Goal: Check status: Check status

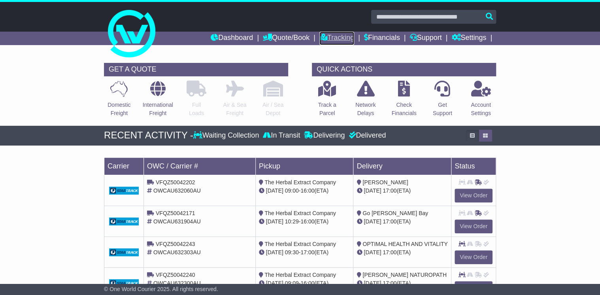
click at [343, 34] on link "Tracking" at bounding box center [336, 38] width 35 height 13
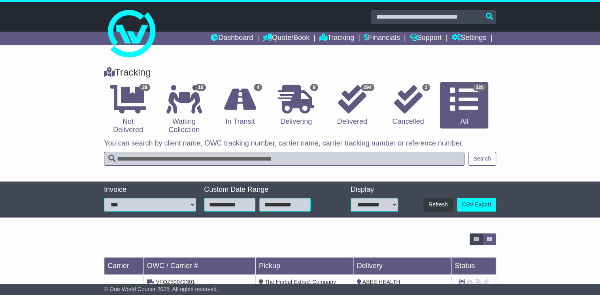
click at [165, 157] on input "text" at bounding box center [284, 159] width 360 height 14
type input "********"
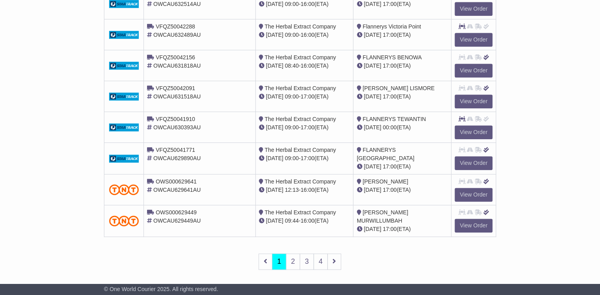
scroll to position [287, 0]
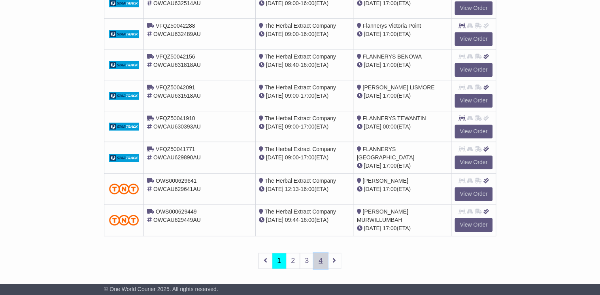
click at [317, 254] on link "4" at bounding box center [320, 260] width 14 height 16
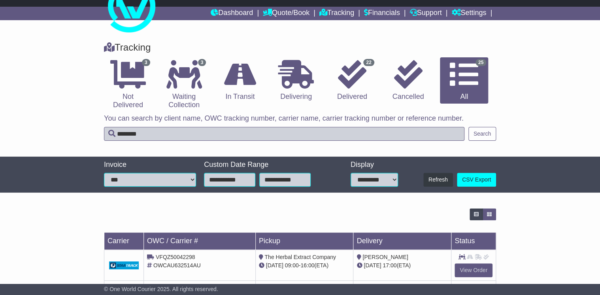
scroll to position [73, 0]
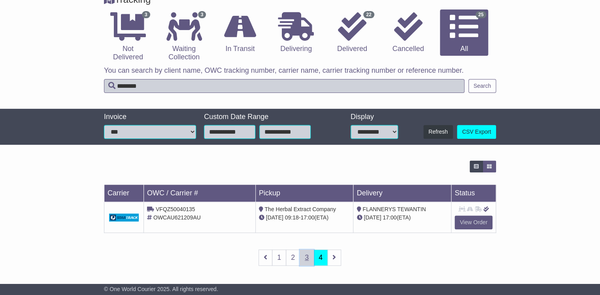
click at [305, 257] on link "3" at bounding box center [306, 257] width 14 height 16
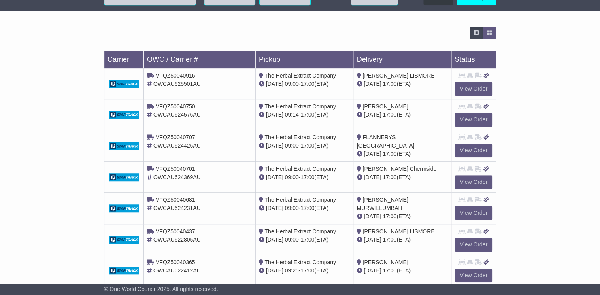
scroll to position [262, 0]
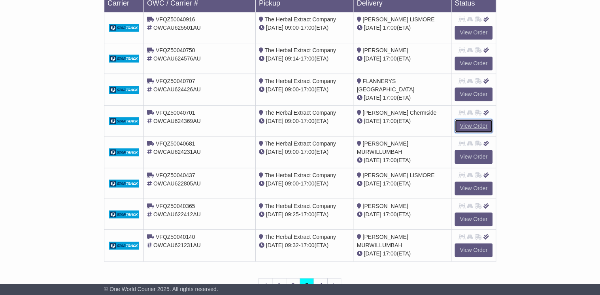
click at [473, 121] on link "View Order" at bounding box center [473, 126] width 38 height 14
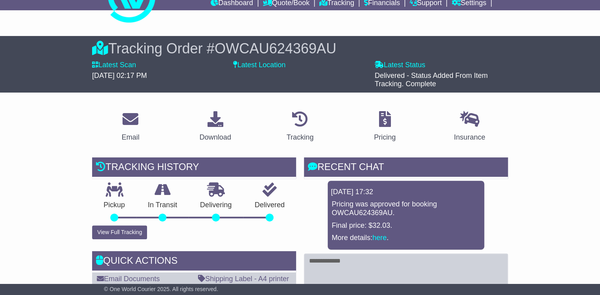
scroll to position [32, 0]
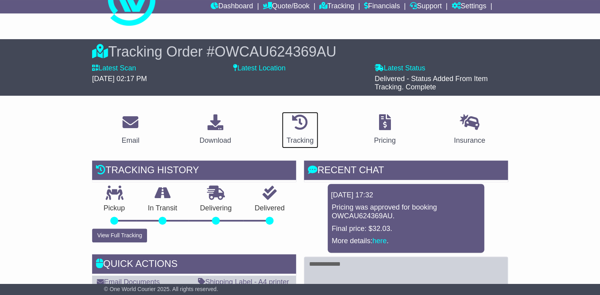
click at [297, 125] on icon at bounding box center [300, 122] width 16 height 16
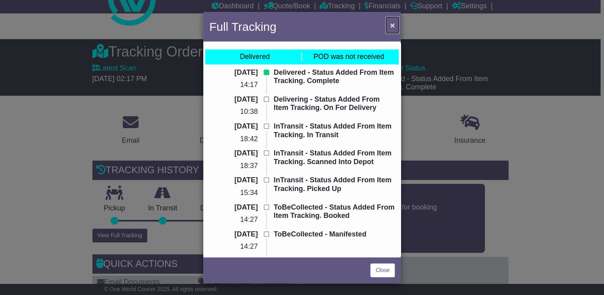
click at [390, 23] on span "×" at bounding box center [392, 25] width 5 height 9
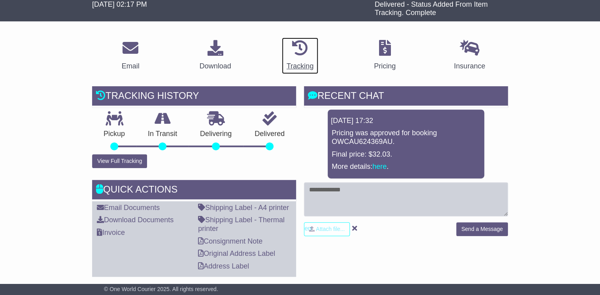
scroll to position [95, 0]
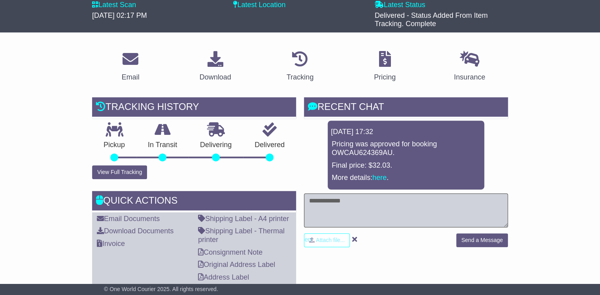
click at [325, 202] on textarea at bounding box center [406, 210] width 204 height 34
type textarea "**********"
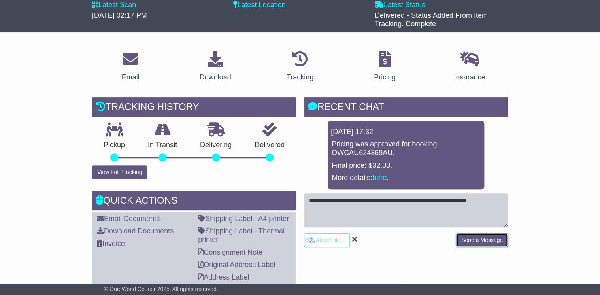
click at [487, 237] on button "Send a Message" at bounding box center [482, 240] width 52 height 14
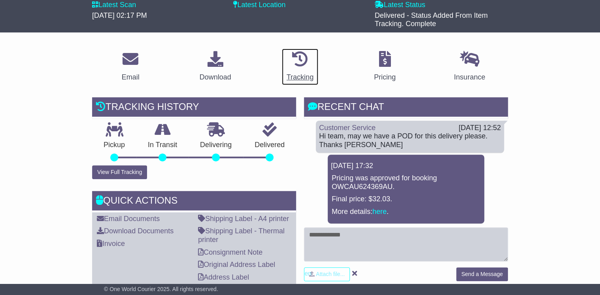
click at [299, 64] on icon at bounding box center [300, 59] width 16 height 16
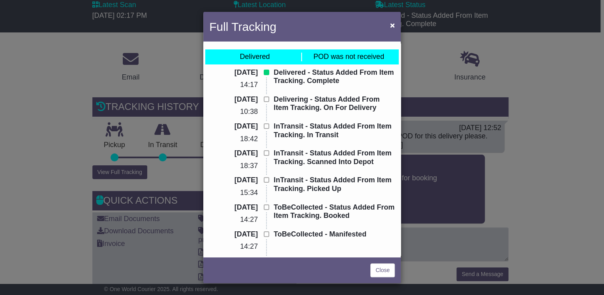
click at [531, 179] on div "Full Tracking × Delivered POD was not received 22 Jul 2025 14:17 Delivered - St…" at bounding box center [302, 147] width 604 height 295
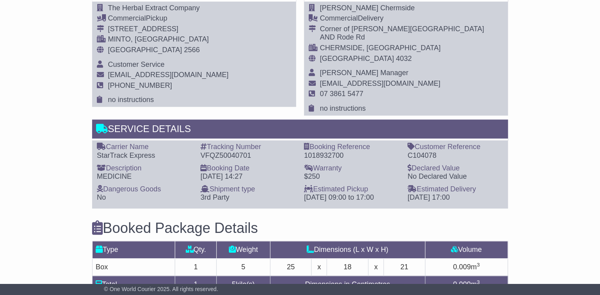
scroll to position [378, 0]
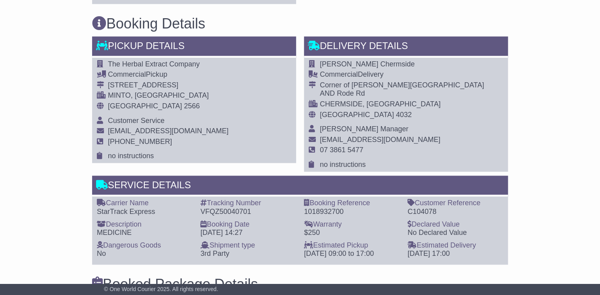
click at [78, 67] on div "Email Download Tracking Pricing Insurance" at bounding box center [300, 163] width 600 height 804
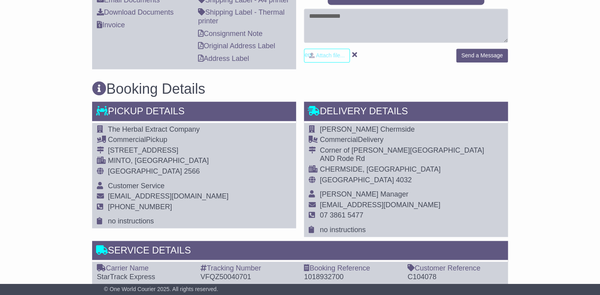
scroll to position [220, 0]
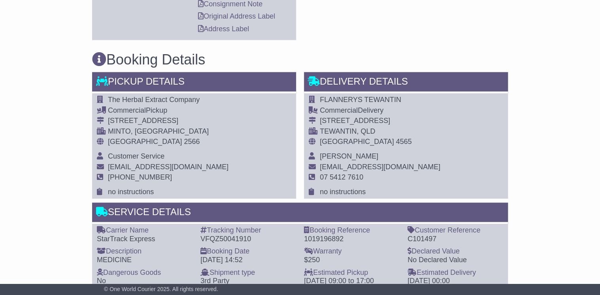
scroll to position [506, 0]
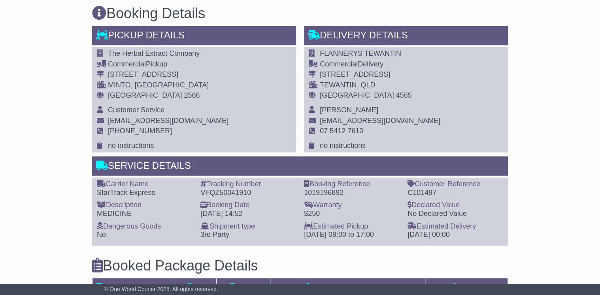
click at [371, 130] on td "07 5412 7610" at bounding box center [380, 134] width 120 height 15
click at [373, 127] on td "07 5412 7610" at bounding box center [380, 134] width 120 height 15
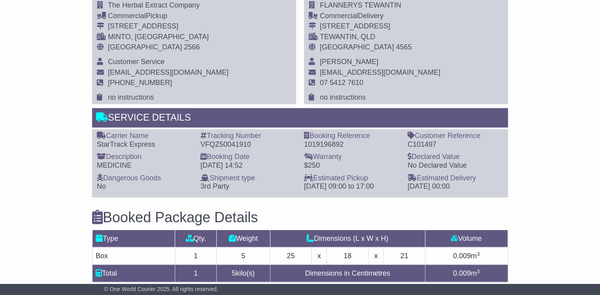
scroll to position [569, 0]
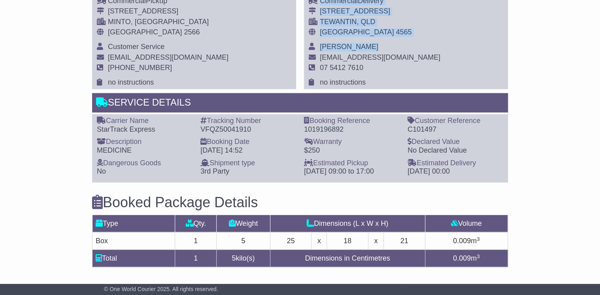
drag, startPoint x: 408, startPoint y: 55, endPoint x: 329, endPoint y: 57, distance: 79.4
click at [329, 57] on div "FLANNERYS TEWANTIN Commercial Delivery 117 POINCIANA AVENUE TEWANTIN, QLD Austr…" at bounding box center [406, 36] width 204 height 105
drag, startPoint x: 329, startPoint y: 57, endPoint x: 424, endPoint y: 78, distance: 97.0
click at [424, 79] on div "FLANNERYS TEWANTIN Commercial Delivery 117 POINCIANA AVENUE TEWANTIN, QLD Austr…" at bounding box center [406, 36] width 204 height 105
click at [419, 58] on div "FLANNERYS TEWANTIN Commercial Delivery 117 POINCIANA AVENUE TEWANTIN, QLD Austr…" at bounding box center [406, 36] width 204 height 105
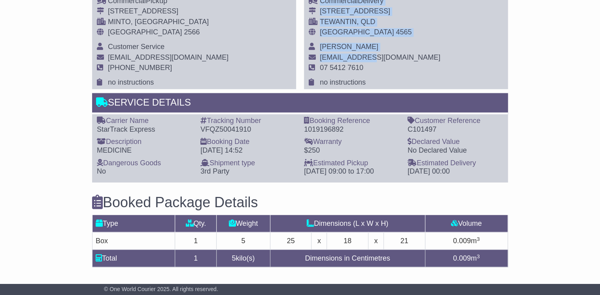
drag, startPoint x: 412, startPoint y: 54, endPoint x: 368, endPoint y: 55, distance: 44.7
click at [368, 55] on div "FLANNERYS TEWANTIN Commercial Delivery 117 POINCIANA AVENUE TEWANTIN, QLD Austr…" at bounding box center [406, 36] width 204 height 105
drag, startPoint x: 368, startPoint y: 55, endPoint x: 438, endPoint y: 79, distance: 74.0
click at [438, 79] on div "FLANNERYS TEWANTIN Commercial Delivery 117 POINCIANA AVENUE TEWANTIN, QLD Austr…" at bounding box center [406, 36] width 204 height 105
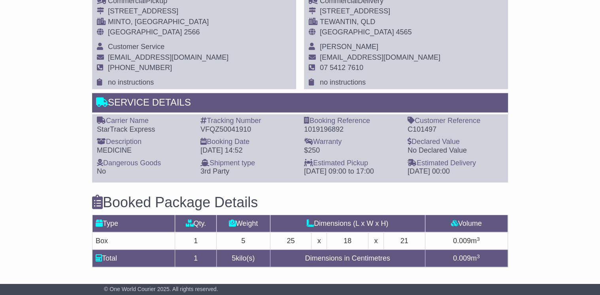
click at [318, 55] on td at bounding box center [314, 58] width 11 height 11
drag, startPoint x: 319, startPoint y: 54, endPoint x: 407, endPoint y: 56, distance: 87.4
click at [407, 56] on span "tewantin@flannerys.com.au" at bounding box center [380, 57] width 120 height 8
copy span "tewantin@flannerys.com.au"
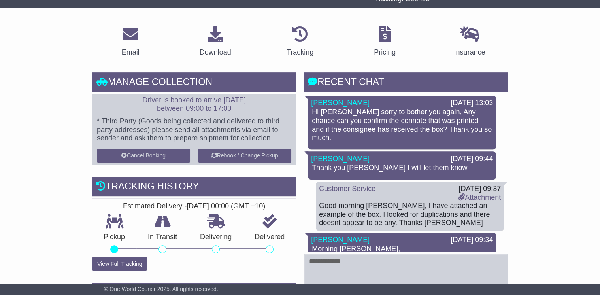
scroll to position [221, 0]
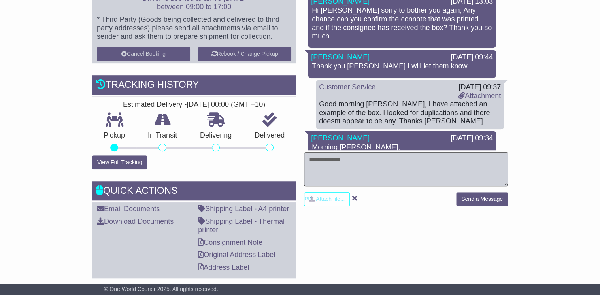
click at [350, 166] on textarea at bounding box center [406, 169] width 204 height 34
type textarea "**********"
click at [490, 199] on button "Send a Message" at bounding box center [482, 199] width 52 height 14
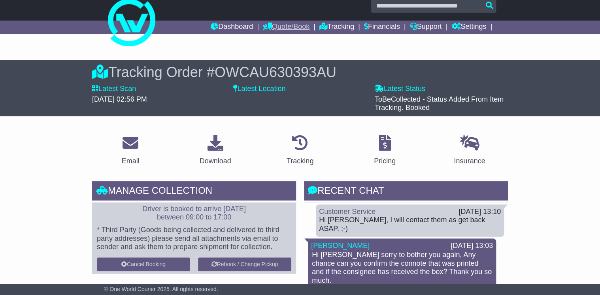
scroll to position [0, 0]
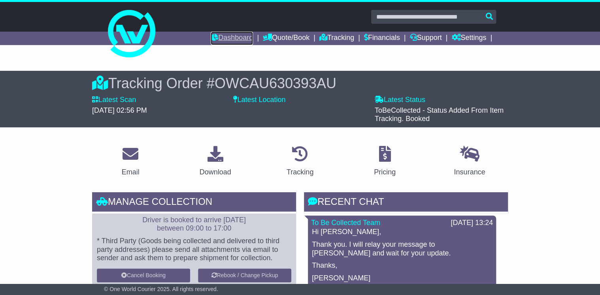
click at [230, 40] on link "Dashboard" at bounding box center [232, 38] width 42 height 13
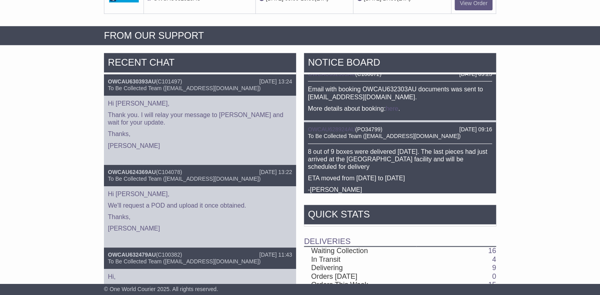
scroll to position [95, 0]
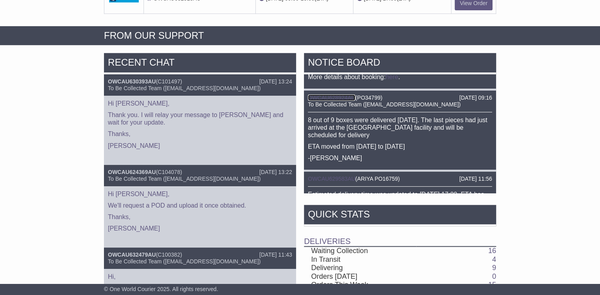
click at [330, 97] on link "OWCAU628924AU" at bounding box center [331, 97] width 47 height 6
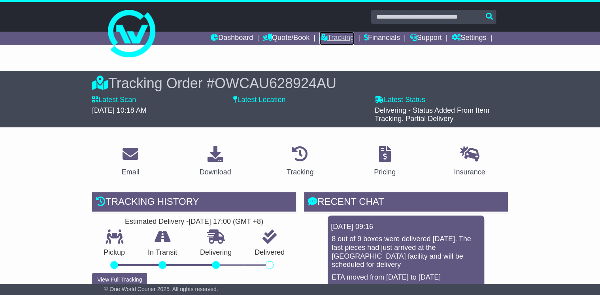
click at [324, 41] on link "Tracking" at bounding box center [336, 38] width 35 height 13
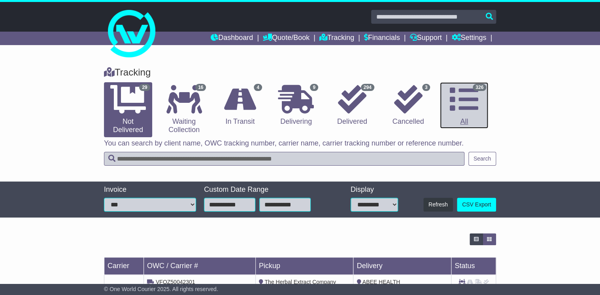
click at [473, 98] on icon at bounding box center [464, 99] width 28 height 28
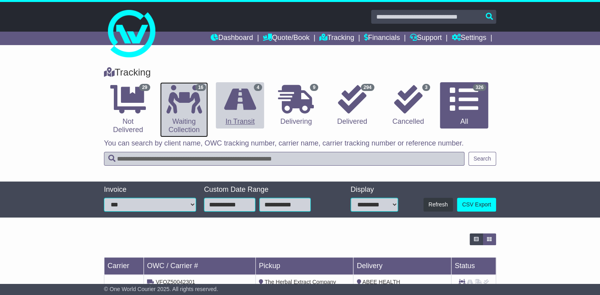
drag, startPoint x: 187, startPoint y: 102, endPoint x: 238, endPoint y: 95, distance: 51.5
click at [187, 101] on icon at bounding box center [184, 99] width 36 height 28
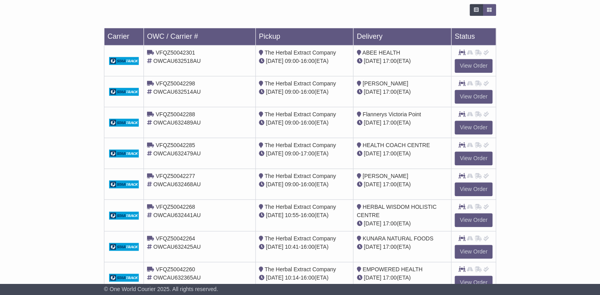
scroll to position [288, 0]
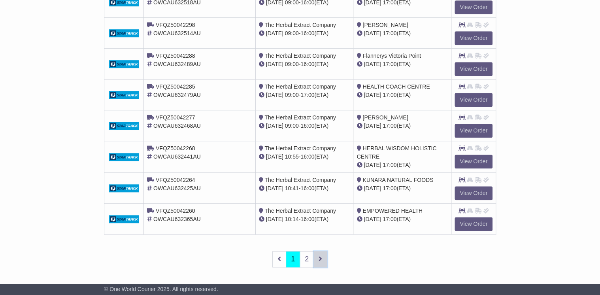
drag, startPoint x: 319, startPoint y: 260, endPoint x: 328, endPoint y: 251, distance: 12.3
click at [319, 259] on icon at bounding box center [320, 258] width 4 height 7
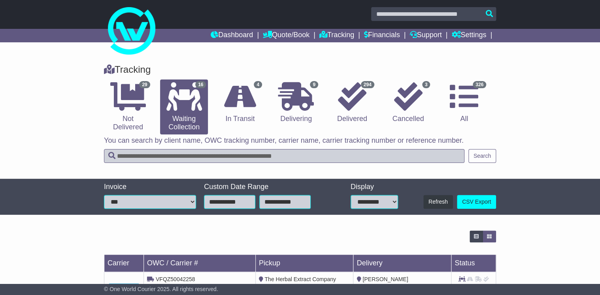
scroll to position [0, 0]
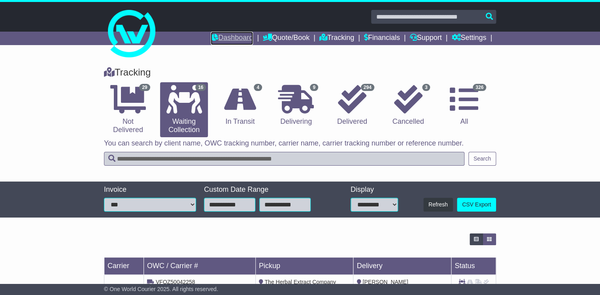
click at [237, 35] on link "Dashboard" at bounding box center [232, 38] width 42 height 13
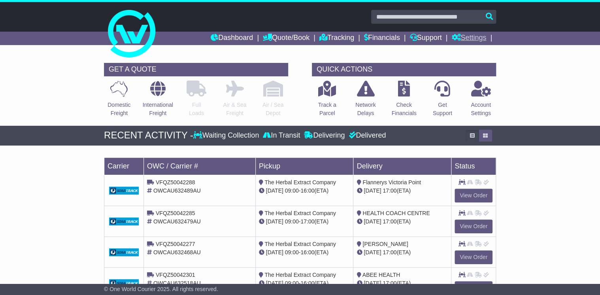
click at [473, 39] on link "Settings" at bounding box center [468, 38] width 35 height 13
click at [476, 62] on link "Address Book" at bounding box center [483, 60] width 62 height 9
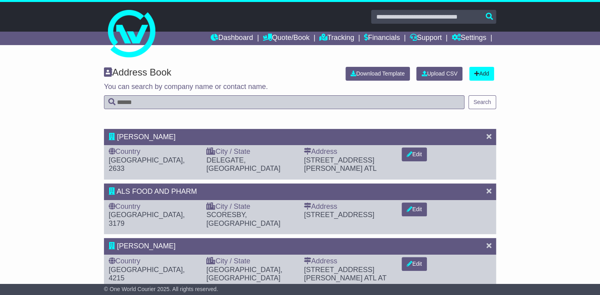
click at [139, 100] on input "text" at bounding box center [284, 102] width 360 height 14
type input "*****"
click at [491, 103] on button "Search" at bounding box center [482, 102] width 28 height 14
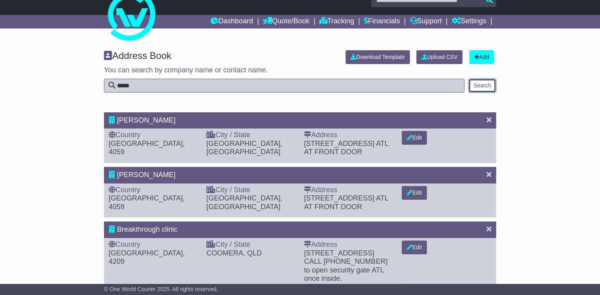
scroll to position [32, 0]
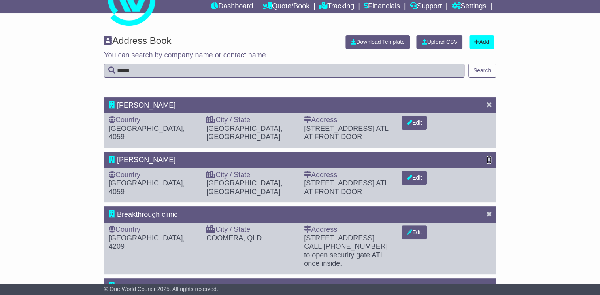
click at [487, 157] on icon at bounding box center [488, 159] width 5 height 7
click at [488, 158] on icon at bounding box center [488, 159] width 5 height 7
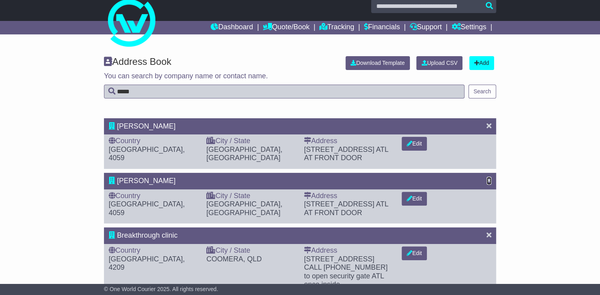
scroll to position [0, 0]
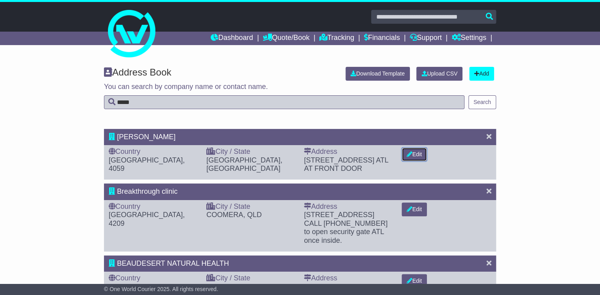
click at [412, 154] on button "Edit" at bounding box center [413, 154] width 25 height 14
select select "**"
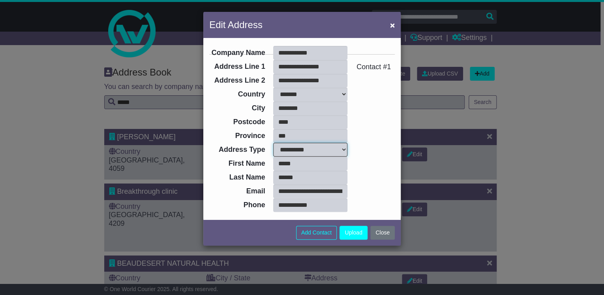
click at [343, 148] on select "**********" at bounding box center [310, 150] width 74 height 14
select select "**********"
click at [273, 143] on select "**********" at bounding box center [310, 150] width 74 height 14
click at [361, 234] on button "Upload" at bounding box center [354, 233] width 28 height 14
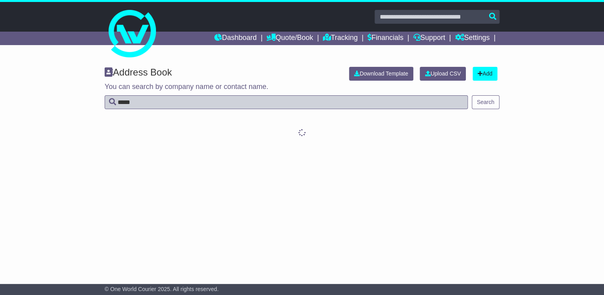
click at [354, 233] on div "Address Book Download Template Upload CSV Add You can search by company name or…" at bounding box center [302, 165] width 604 height 212
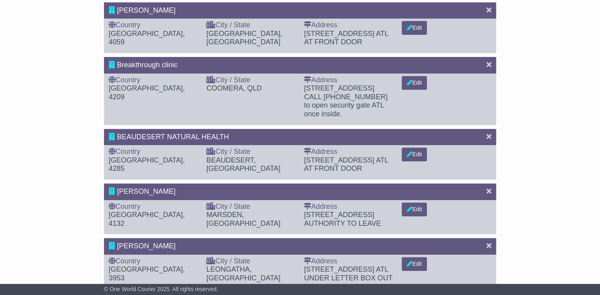
scroll to position [153, 0]
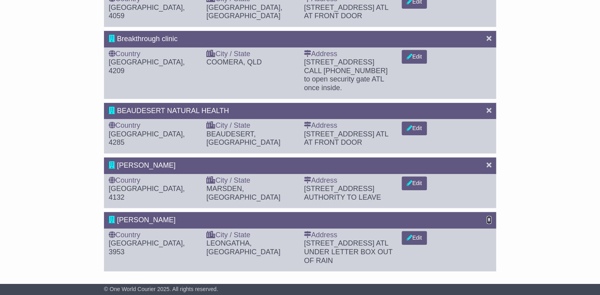
click at [488, 220] on icon at bounding box center [488, 219] width 5 height 7
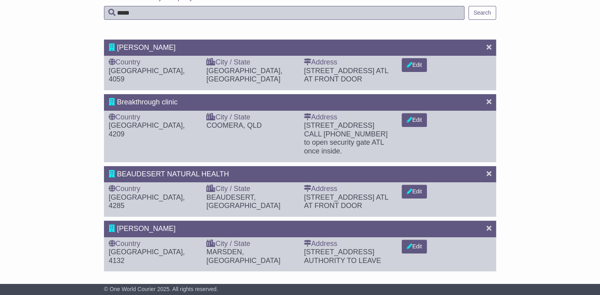
scroll to position [0, 0]
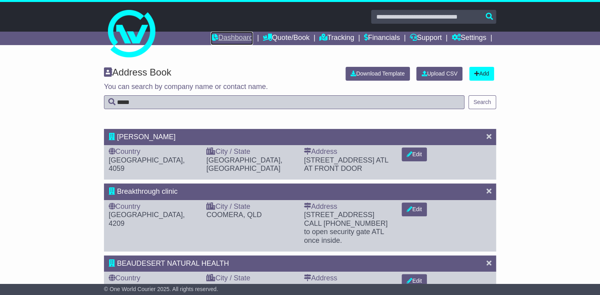
click at [229, 35] on link "Dashboard" at bounding box center [232, 38] width 42 height 13
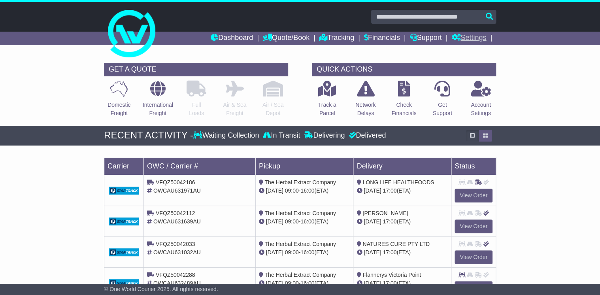
click at [465, 38] on link "Settings" at bounding box center [468, 38] width 35 height 13
click at [467, 58] on link "Address Book" at bounding box center [483, 60] width 62 height 9
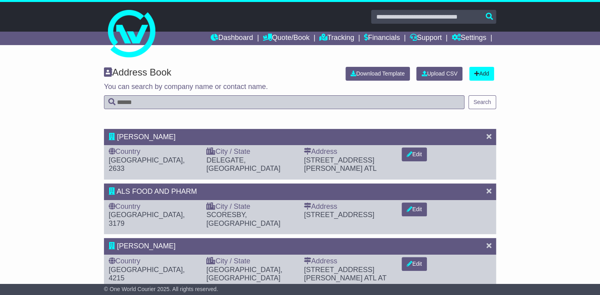
click at [123, 103] on input "text" at bounding box center [284, 102] width 360 height 14
type input "******"
drag, startPoint x: 486, startPoint y: 102, endPoint x: 511, endPoint y: 93, distance: 26.6
click at [486, 101] on button "Search" at bounding box center [482, 102] width 28 height 14
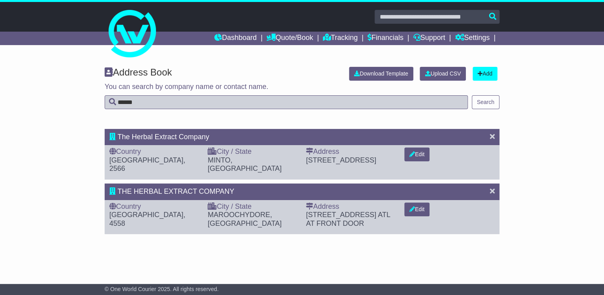
drag, startPoint x: 148, startPoint y: 101, endPoint x: 125, endPoint y: 100, distance: 22.9
click at [125, 100] on input "******" at bounding box center [286, 102] width 363 height 14
click at [420, 150] on button "Edit" at bounding box center [417, 154] width 25 height 14
select select "**"
select select "**********"
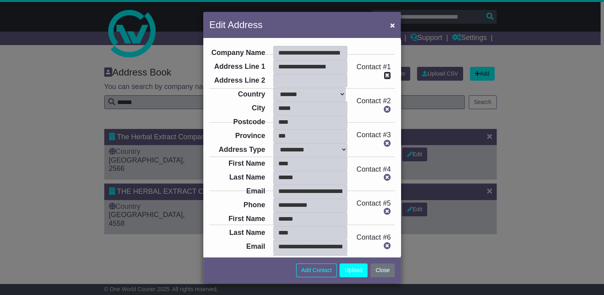
click at [384, 75] on icon at bounding box center [387, 75] width 7 height 7
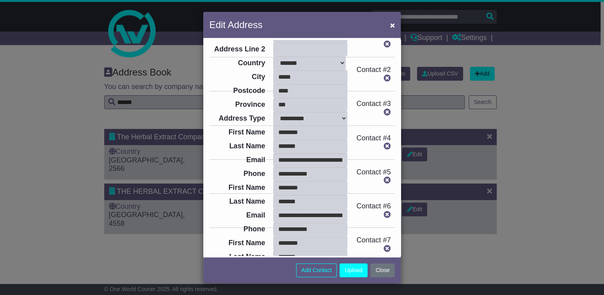
scroll to position [32, 0]
click at [384, 77] on icon at bounding box center [387, 77] width 7 height 7
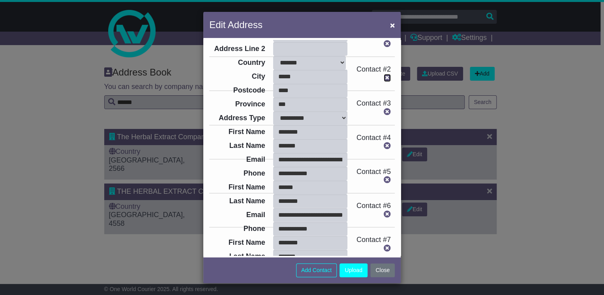
click at [384, 77] on icon at bounding box center [387, 77] width 7 height 7
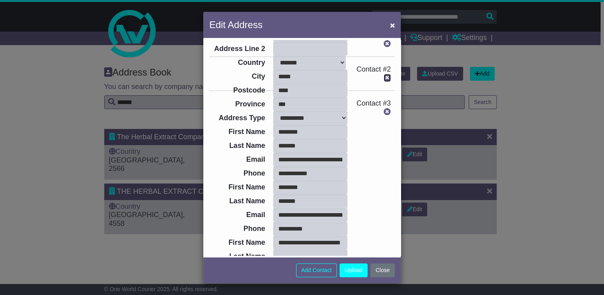
click at [384, 77] on icon at bounding box center [387, 77] width 7 height 7
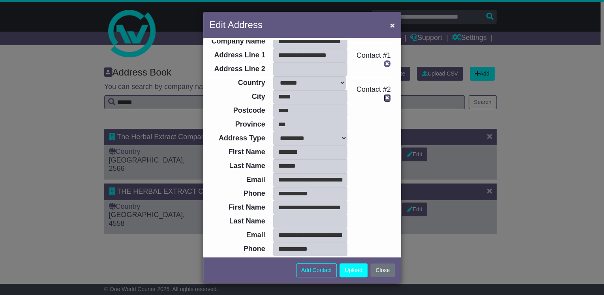
click at [384, 98] on icon at bounding box center [387, 97] width 7 height 7
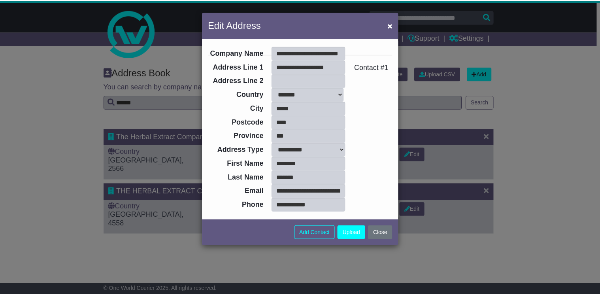
scroll to position [0, 0]
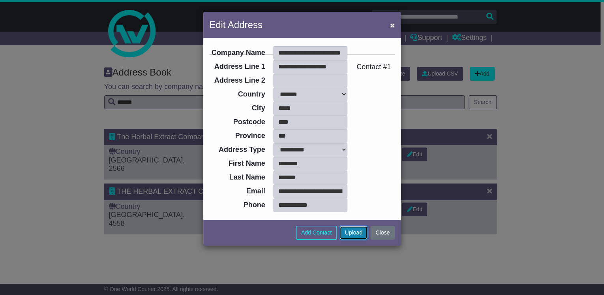
click at [354, 232] on button "Upload" at bounding box center [354, 233] width 28 height 14
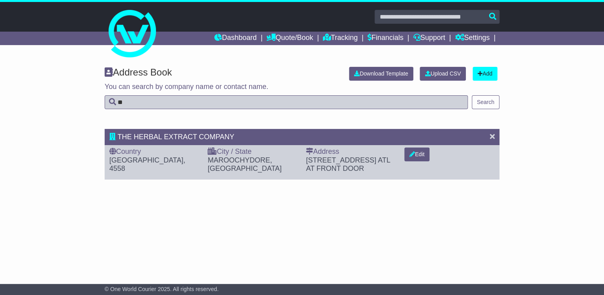
type input "*"
type input "*****"
click at [494, 104] on button "Search" at bounding box center [486, 102] width 28 height 14
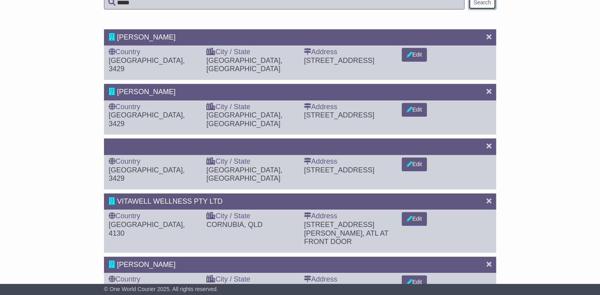
scroll to position [101, 0]
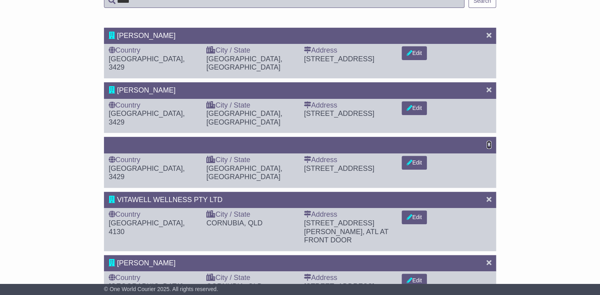
click at [489, 141] on icon at bounding box center [488, 144] width 5 height 7
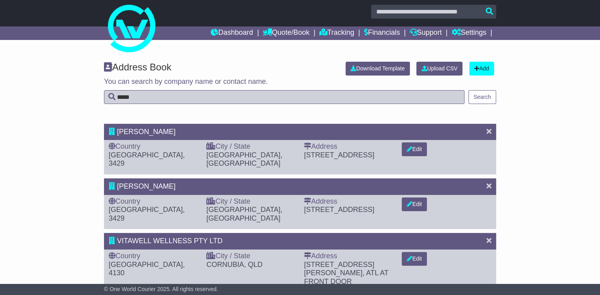
scroll to position [0, 0]
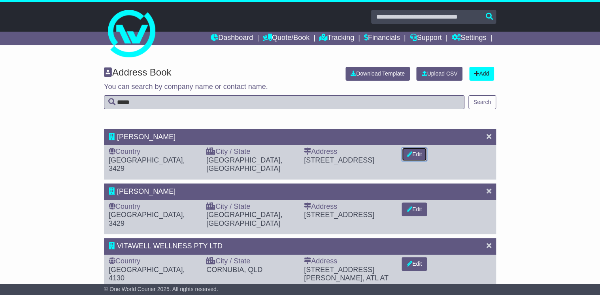
click at [419, 152] on button "Edit" at bounding box center [413, 154] width 25 height 14
select select "**"
select select "**********"
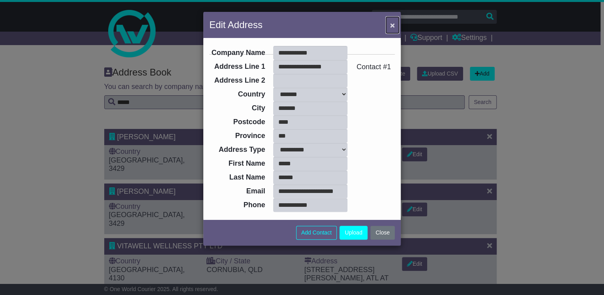
click at [393, 23] on span "×" at bounding box center [392, 25] width 5 height 9
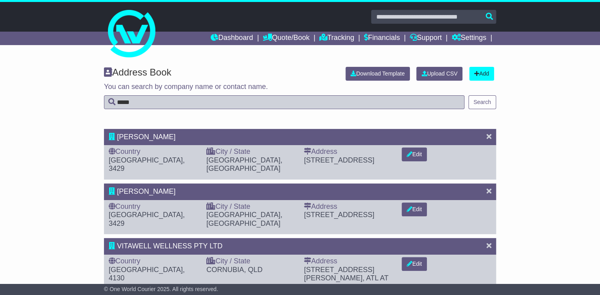
click at [488, 132] on div "GEOFF HARLEY" at bounding box center [300, 137] width 392 height 17
click at [417, 202] on button "Edit" at bounding box center [413, 209] width 25 height 14
select select "**"
select select "**********"
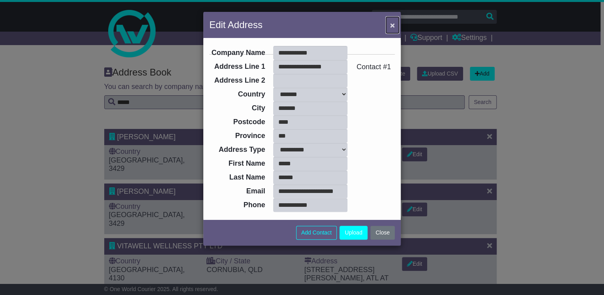
click at [390, 26] on span "×" at bounding box center [392, 25] width 5 height 9
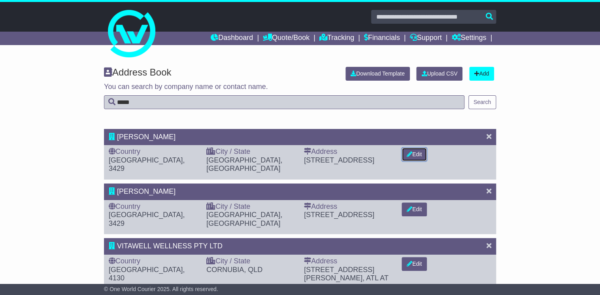
click at [412, 153] on button "Edit" at bounding box center [413, 154] width 25 height 14
select select "**"
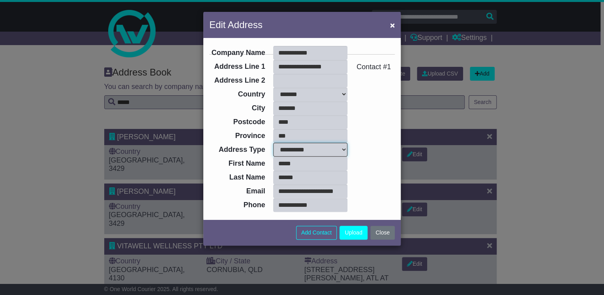
click at [342, 148] on select "**********" at bounding box center [310, 150] width 74 height 14
select select "**********"
click at [273, 143] on select "**********" at bounding box center [310, 150] width 74 height 14
click at [353, 232] on button "Upload" at bounding box center [354, 233] width 28 height 14
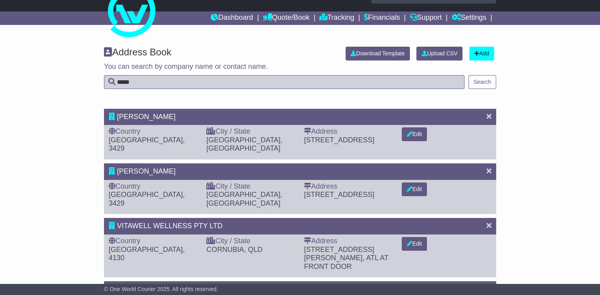
scroll to position [32, 0]
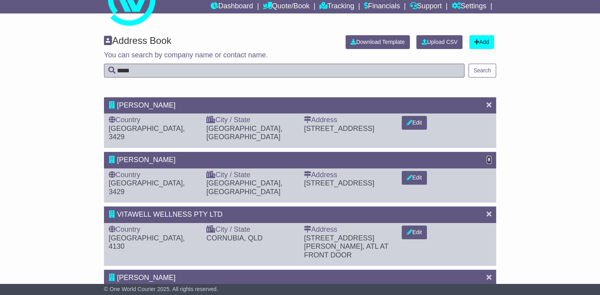
click at [488, 156] on icon at bounding box center [488, 159] width 5 height 7
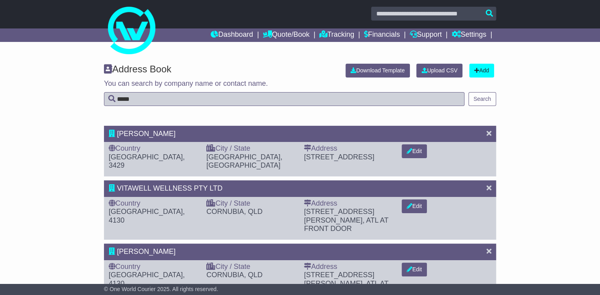
scroll to position [0, 0]
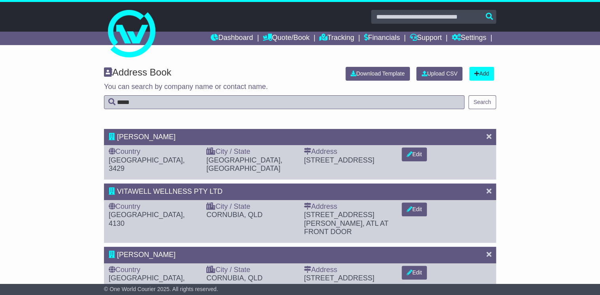
drag, startPoint x: 98, startPoint y: 101, endPoint x: 84, endPoint y: 102, distance: 13.9
click at [85, 102] on div "Address Book Download Template Upload CSV Add You can search by company name or…" at bounding box center [300, 92] width 600 height 66
click at [482, 106] on button "Search" at bounding box center [482, 102] width 28 height 14
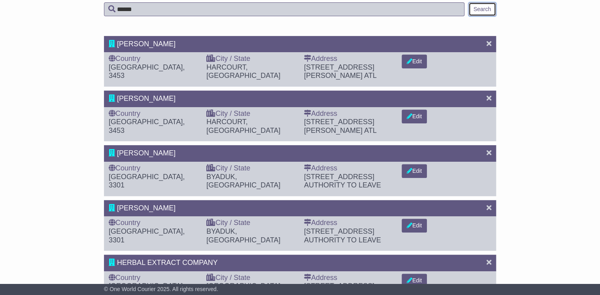
scroll to position [95, 0]
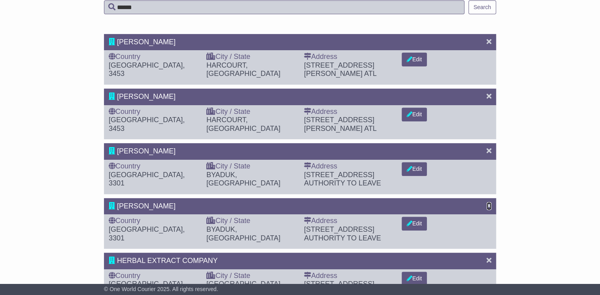
click at [488, 202] on icon at bounding box center [488, 205] width 5 height 7
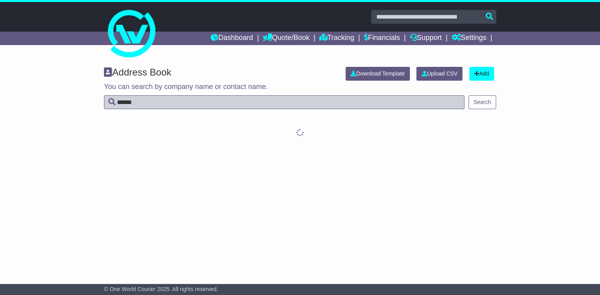
scroll to position [0, 0]
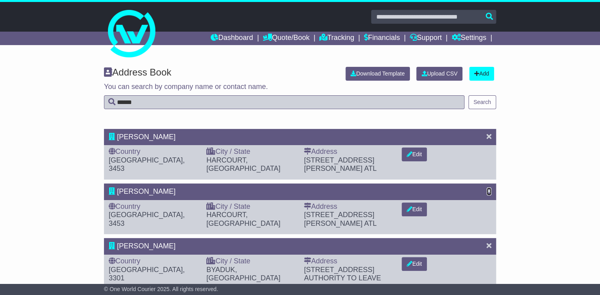
click at [489, 187] on icon at bounding box center [488, 190] width 5 height 7
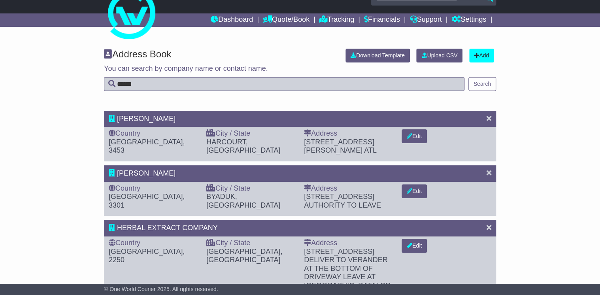
scroll to position [35, 0]
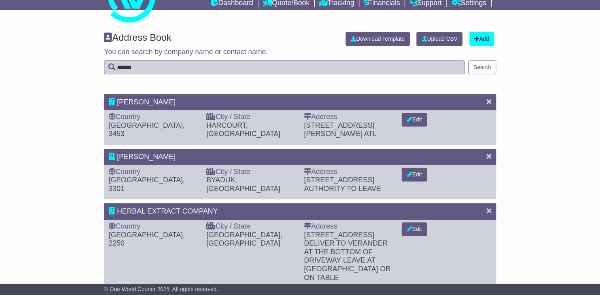
click at [137, 66] on input "******" at bounding box center [284, 67] width 360 height 14
drag, startPoint x: 137, startPoint y: 66, endPoint x: 115, endPoint y: 69, distance: 22.3
click at [115, 69] on input "******" at bounding box center [284, 67] width 360 height 14
type input "******"
click at [488, 72] on button "Search" at bounding box center [482, 67] width 28 height 14
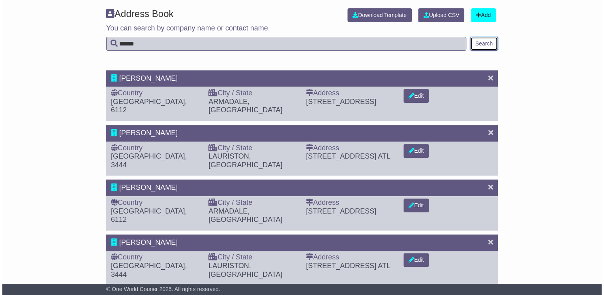
scroll to position [63, 0]
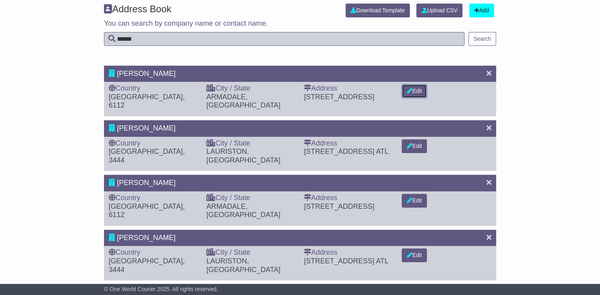
click at [418, 90] on button "Edit" at bounding box center [413, 91] width 25 height 14
select select "**"
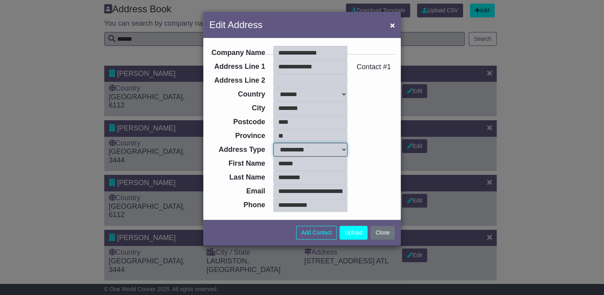
click at [343, 148] on select "**********" at bounding box center [310, 150] width 74 height 14
select select "**********"
click at [273, 143] on select "**********" at bounding box center [310, 150] width 74 height 14
click at [353, 230] on button "Upload" at bounding box center [354, 233] width 28 height 14
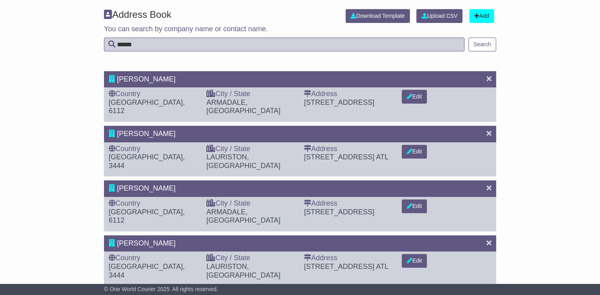
scroll to position [95, 0]
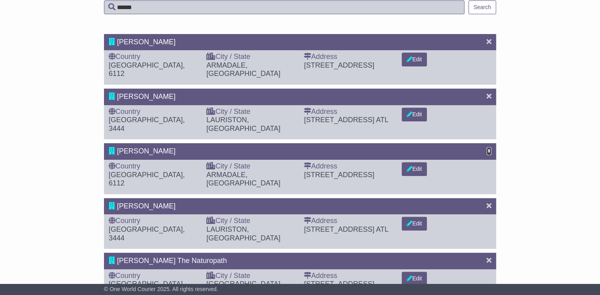
click at [486, 147] on icon at bounding box center [488, 150] width 5 height 7
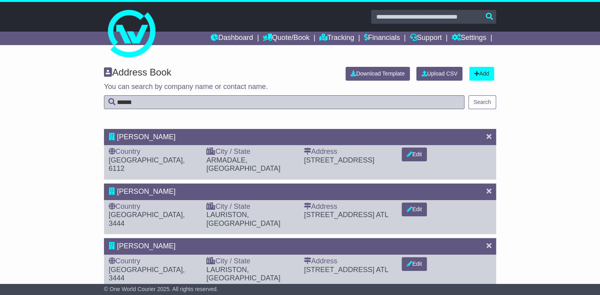
scroll to position [32, 0]
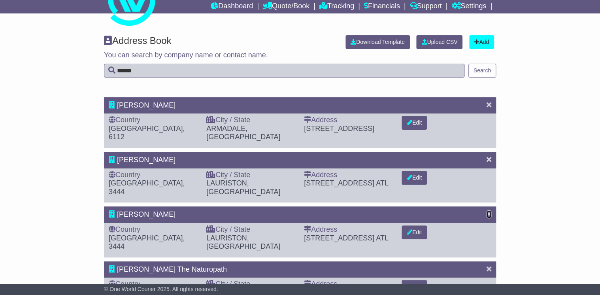
click at [489, 210] on icon at bounding box center [488, 213] width 5 height 7
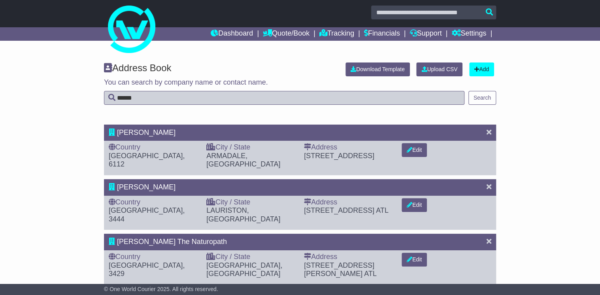
scroll to position [0, 0]
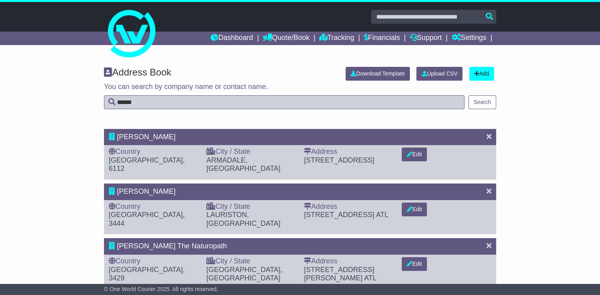
drag, startPoint x: 142, startPoint y: 103, endPoint x: 104, endPoint y: 102, distance: 38.3
click at [104, 102] on input "******" at bounding box center [284, 102] width 360 height 14
type input "******"
click at [486, 101] on button "Search" at bounding box center [482, 102] width 28 height 14
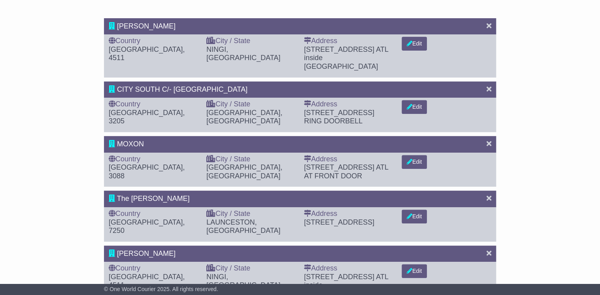
scroll to position [93, 0]
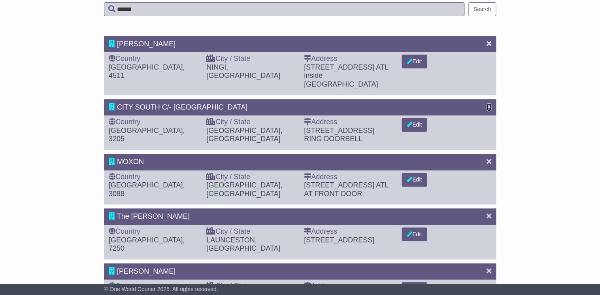
click at [487, 103] on icon at bounding box center [488, 106] width 5 height 7
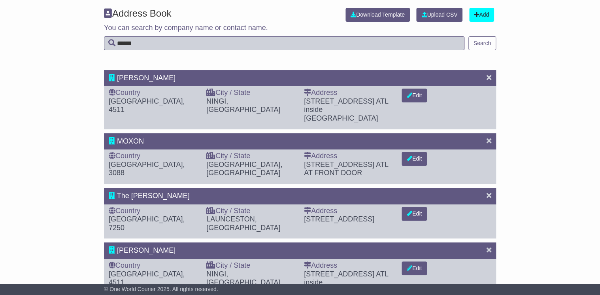
scroll to position [63, 0]
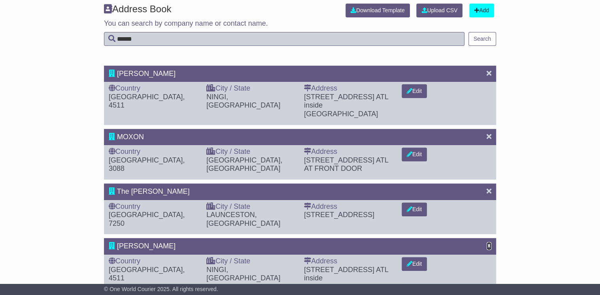
click at [487, 242] on icon at bounding box center [488, 245] width 5 height 7
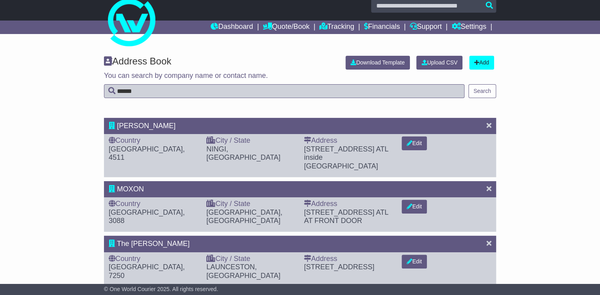
scroll to position [0, 0]
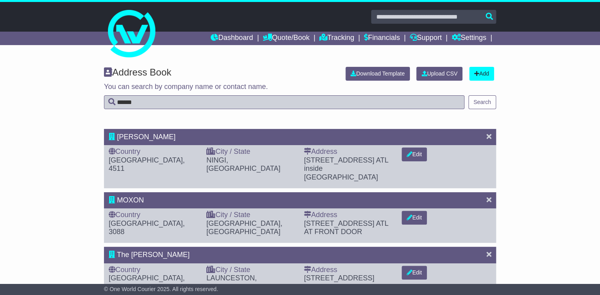
drag, startPoint x: 147, startPoint y: 104, endPoint x: 100, endPoint y: 104, distance: 47.8
click at [100, 104] on div "Address Book Download Template Upload CSV Add You can search by company name or…" at bounding box center [300, 92] width 600 height 66
click at [231, 36] on link "Dashboard" at bounding box center [232, 38] width 42 height 13
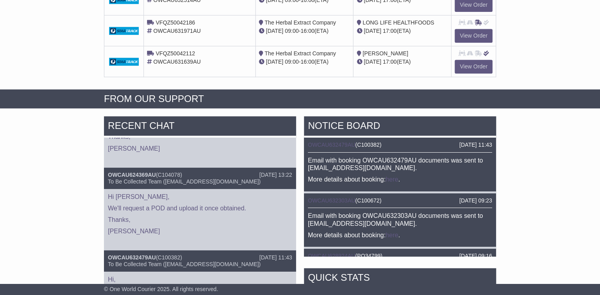
scroll to position [63, 0]
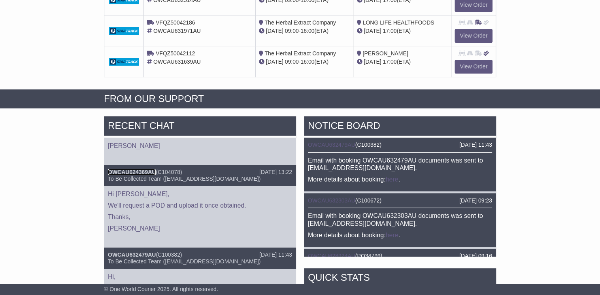
click at [139, 171] on link "OWCAU624369AU" at bounding box center [132, 172] width 48 height 6
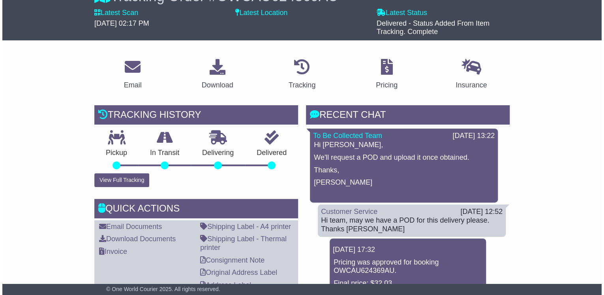
scroll to position [126, 0]
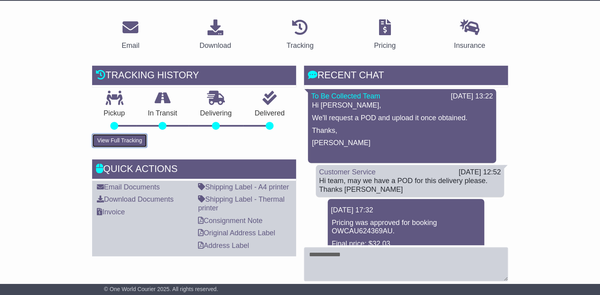
drag, startPoint x: 123, startPoint y: 139, endPoint x: 160, endPoint y: 137, distance: 37.2
click at [123, 139] on button "View Full Tracking" at bounding box center [119, 141] width 55 height 14
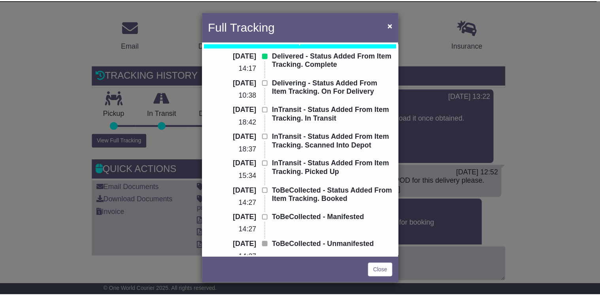
scroll to position [0, 0]
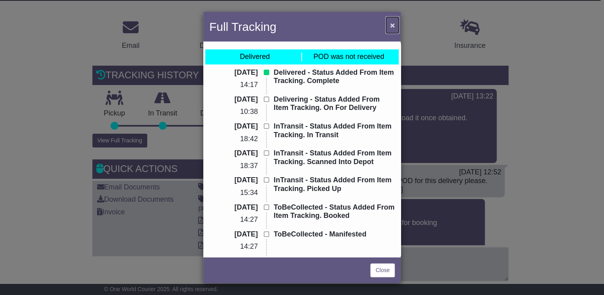
click at [392, 25] on span "×" at bounding box center [392, 25] width 5 height 9
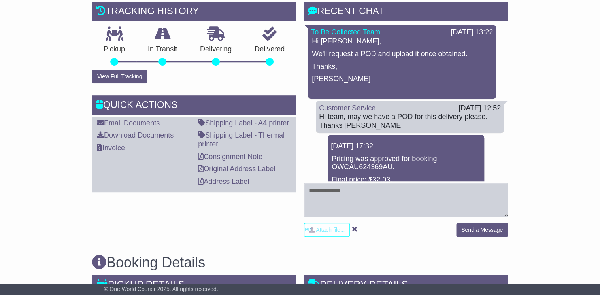
scroll to position [190, 0]
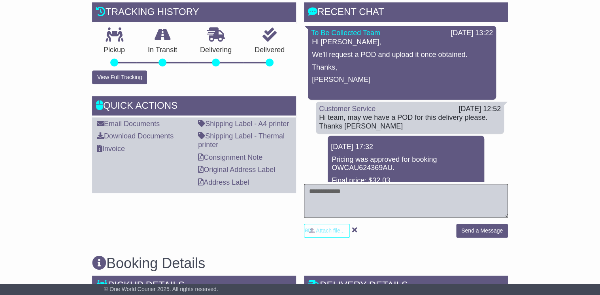
click at [328, 196] on textarea at bounding box center [406, 201] width 204 height 34
type textarea "*"
type textarea "**********"
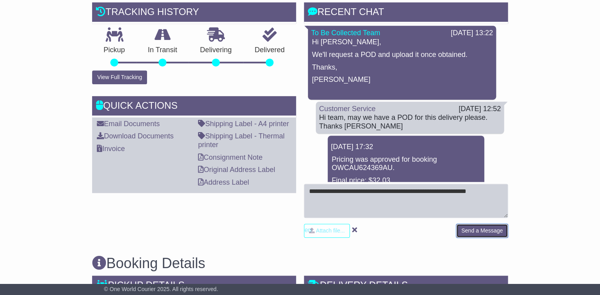
click at [479, 226] on button "Send a Message" at bounding box center [482, 231] width 52 height 14
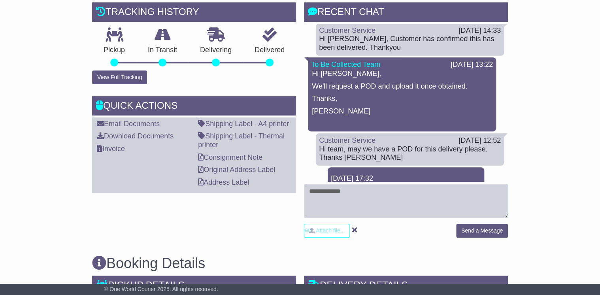
scroll to position [0, 0]
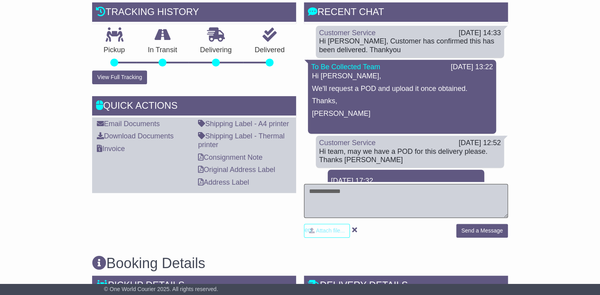
click at [312, 196] on textarea at bounding box center [406, 201] width 204 height 34
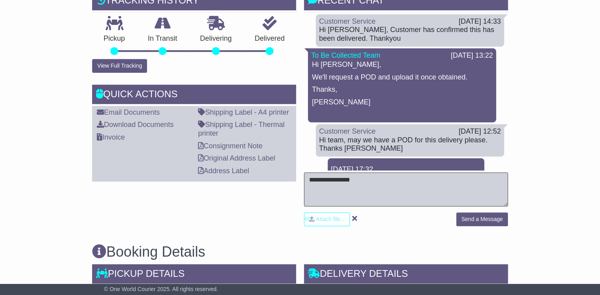
scroll to position [221, 0]
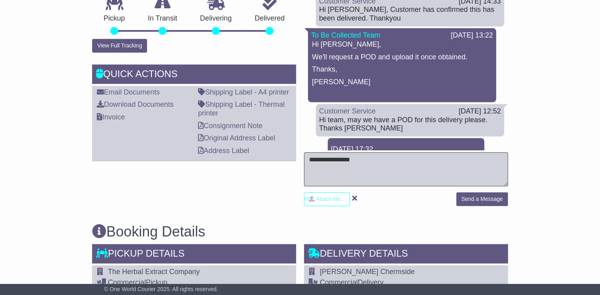
drag, startPoint x: 356, startPoint y: 161, endPoint x: 368, endPoint y: 163, distance: 12.0
click at [356, 160] on textarea "**********" at bounding box center [406, 169] width 204 height 34
type textarea "**********"
click at [475, 196] on button "Send a Message" at bounding box center [482, 199] width 52 height 14
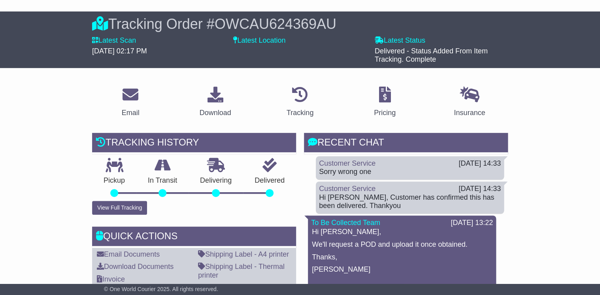
scroll to position [0, 0]
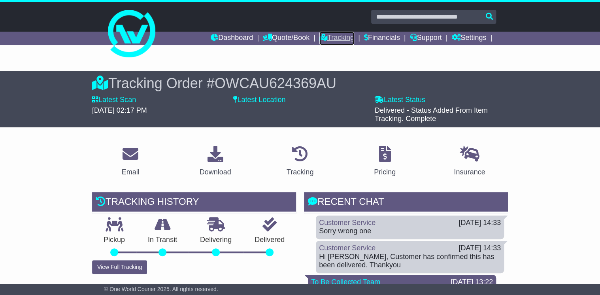
click at [346, 36] on link "Tracking" at bounding box center [336, 38] width 35 height 13
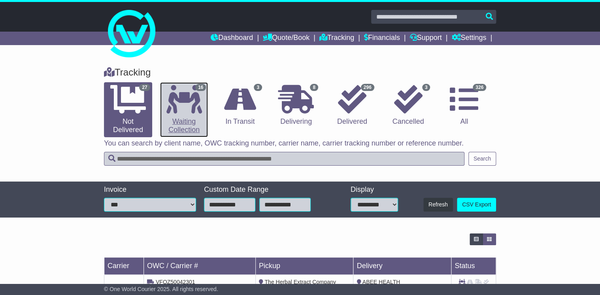
click at [194, 102] on icon at bounding box center [184, 99] width 36 height 28
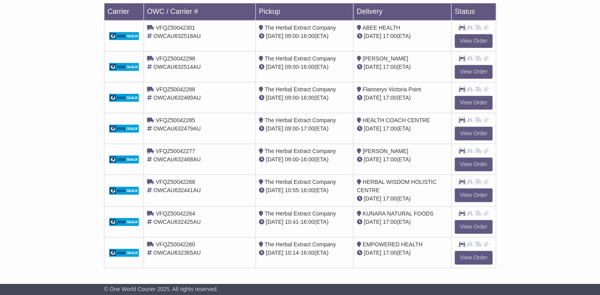
scroll to position [288, 0]
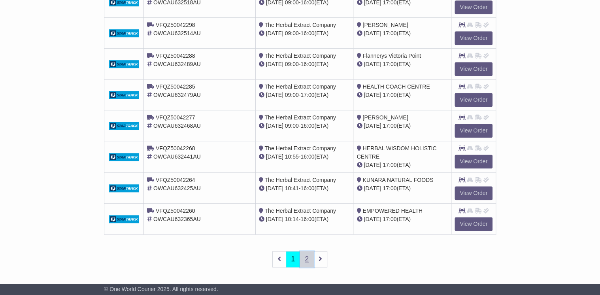
drag, startPoint x: 305, startPoint y: 255, endPoint x: 394, endPoint y: 247, distance: 89.3
click at [306, 255] on link "2" at bounding box center [306, 259] width 14 height 16
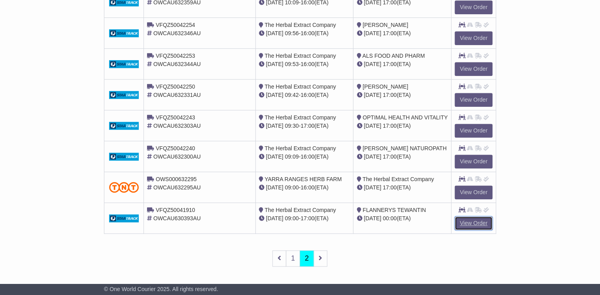
click at [472, 222] on link "View Order" at bounding box center [473, 223] width 38 height 14
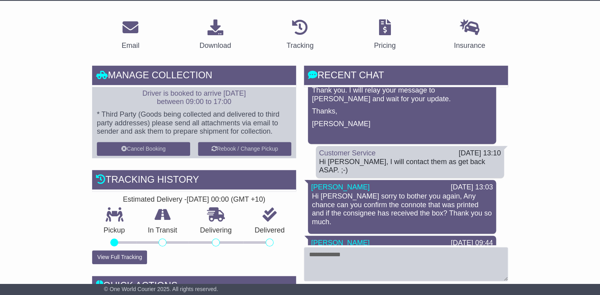
scroll to position [32, 0]
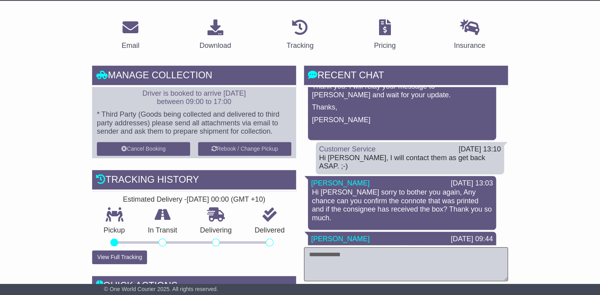
click at [317, 252] on textarea at bounding box center [406, 264] width 204 height 34
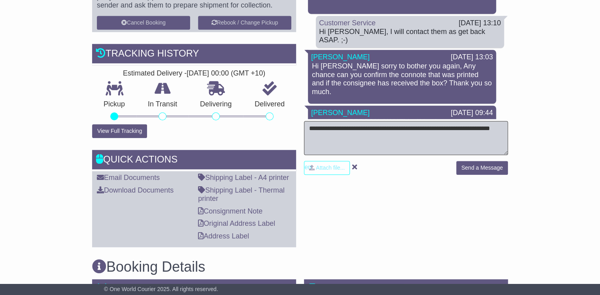
scroll to position [253, 0]
type textarea "**********"
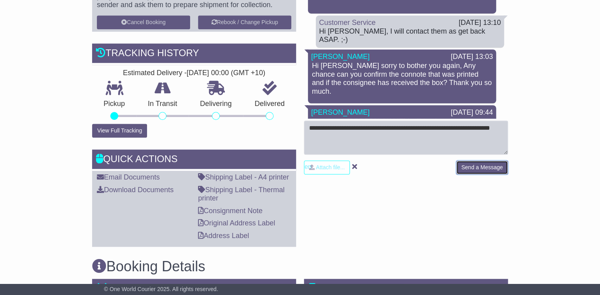
click at [472, 170] on button "Send a Message" at bounding box center [482, 167] width 52 height 14
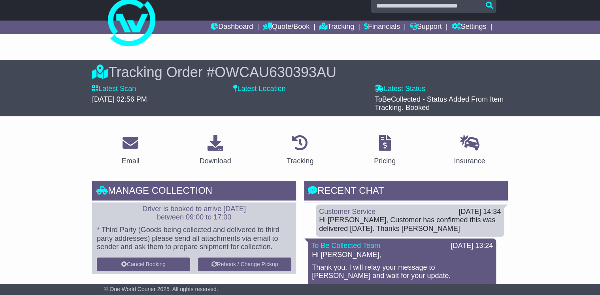
scroll to position [0, 0]
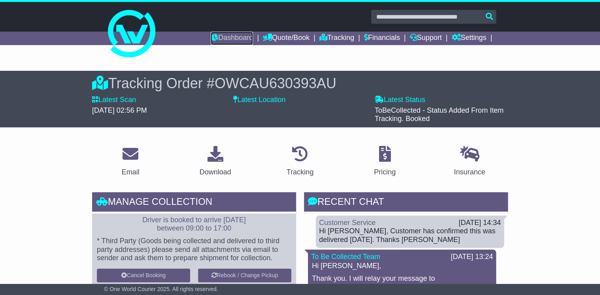
drag, startPoint x: 224, startPoint y: 40, endPoint x: 263, endPoint y: 58, distance: 42.8
click at [225, 40] on link "Dashboard" at bounding box center [232, 38] width 42 height 13
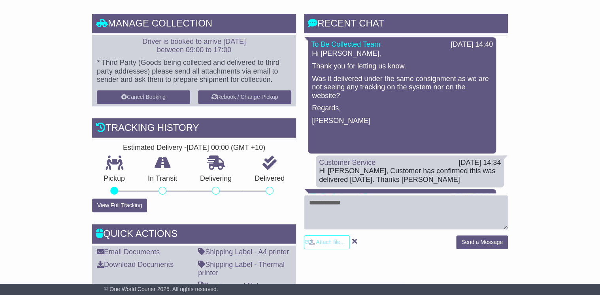
scroll to position [253, 0]
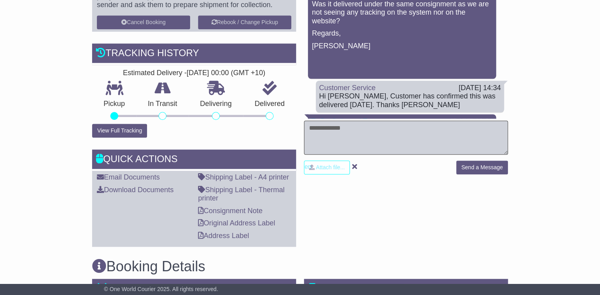
click at [337, 134] on textarea at bounding box center [406, 137] width 204 height 34
type textarea "*"
drag, startPoint x: 438, startPoint y: 126, endPoint x: 449, endPoint y: 127, distance: 10.7
click at [439, 126] on textarea "**********" at bounding box center [406, 137] width 204 height 34
type textarea "**********"
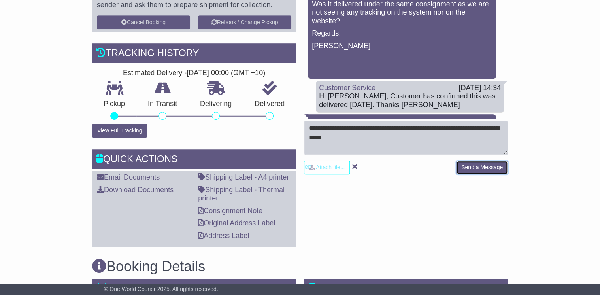
click at [488, 166] on button "Send a Message" at bounding box center [482, 167] width 52 height 14
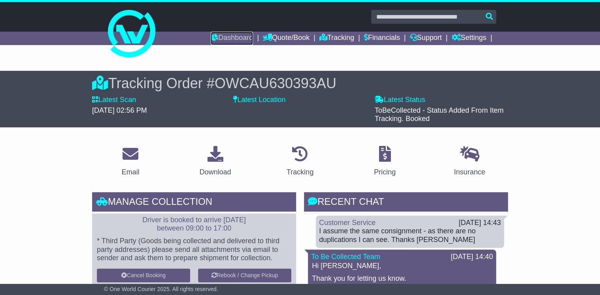
scroll to position [63, 0]
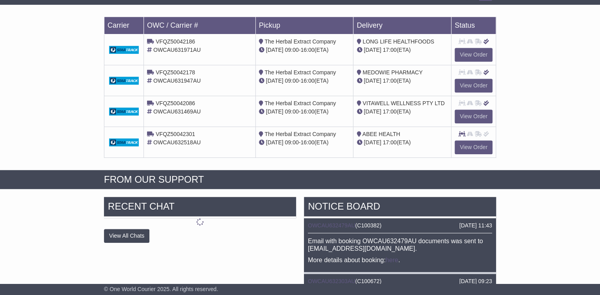
scroll to position [221, 0]
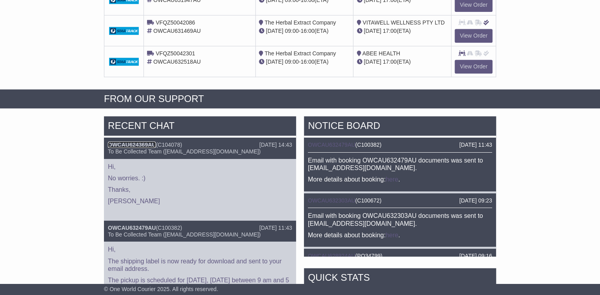
click at [125, 141] on link "OWCAU624369AU" at bounding box center [132, 144] width 48 height 6
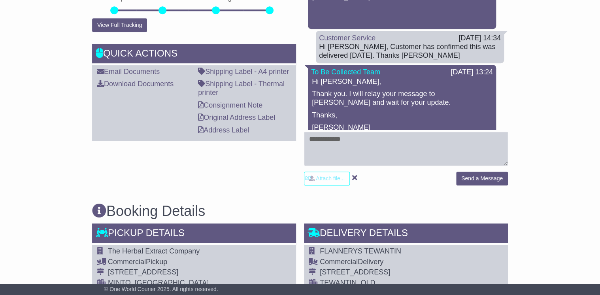
scroll to position [253, 0]
